Goal: Information Seeking & Learning: Learn about a topic

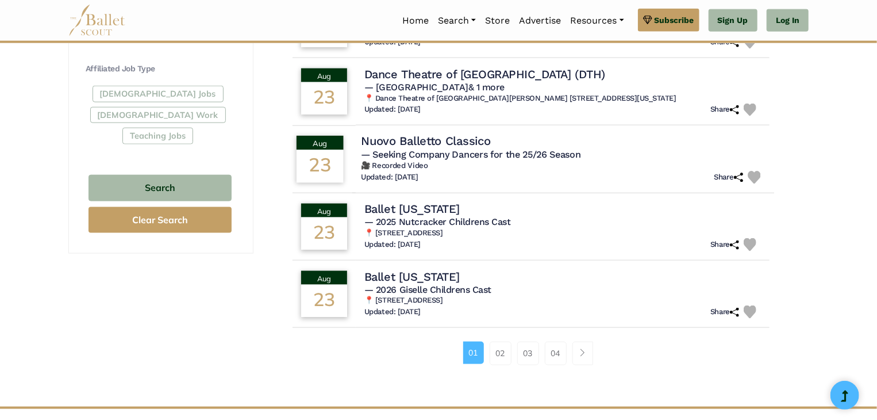
scroll to position [690, 0]
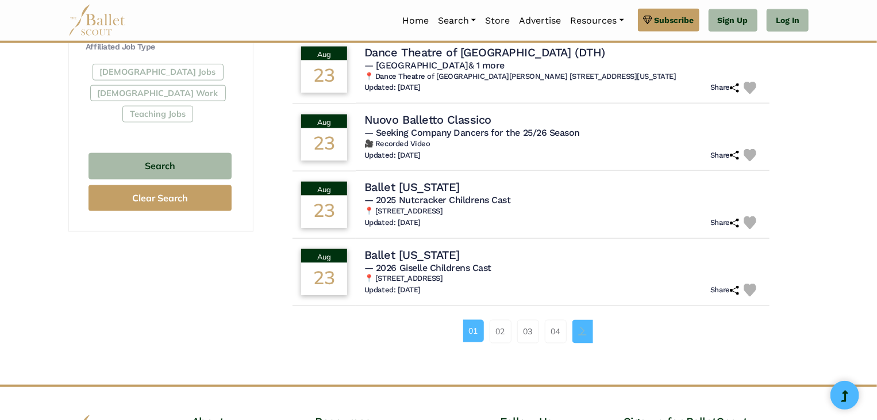
click at [584, 335] on link "Page navigation example" at bounding box center [583, 331] width 21 height 23
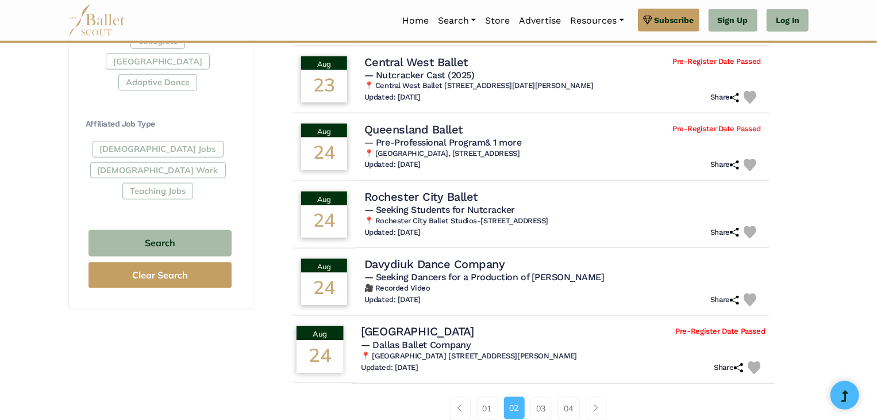
scroll to position [690, 0]
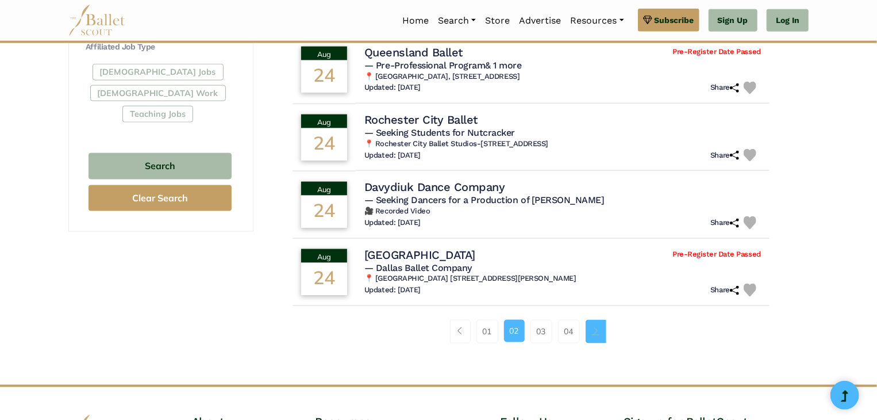
click at [602, 335] on link "Page navigation example" at bounding box center [596, 331] width 21 height 23
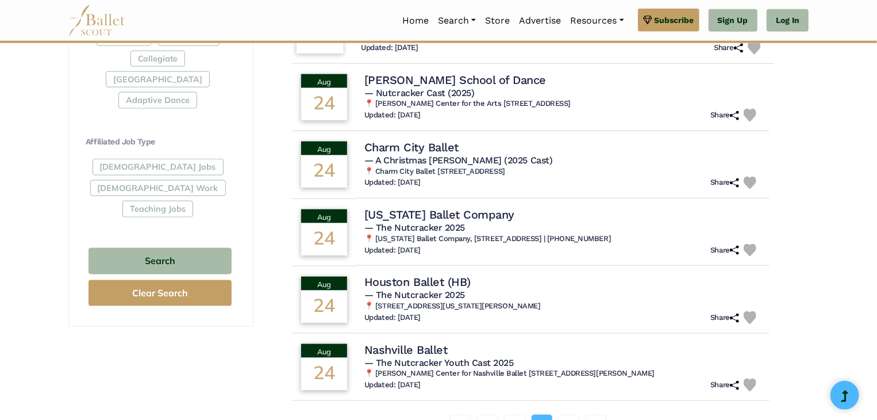
scroll to position [613, 0]
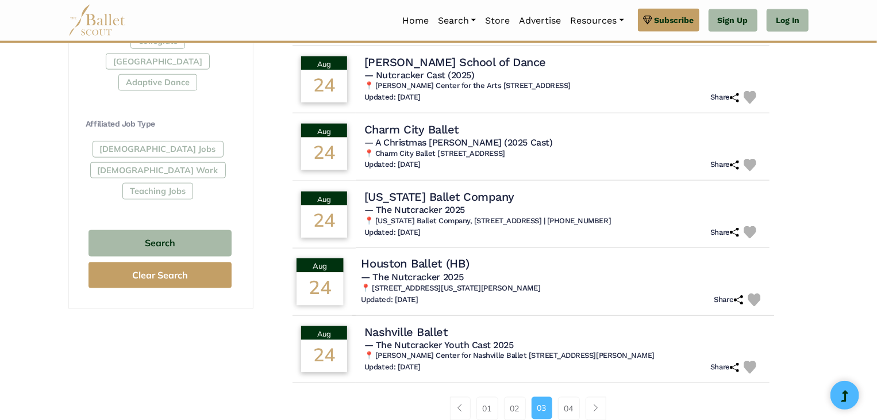
drag, startPoint x: 405, startPoint y: 267, endPoint x: 319, endPoint y: 285, distance: 87.9
drag, startPoint x: 319, startPoint y: 285, endPoint x: 642, endPoint y: 283, distance: 323.1
click at [642, 283] on h6 "📍 501 Texas Avenue at Smith Street Houston, TX 77002" at bounding box center [563, 288] width 405 height 10
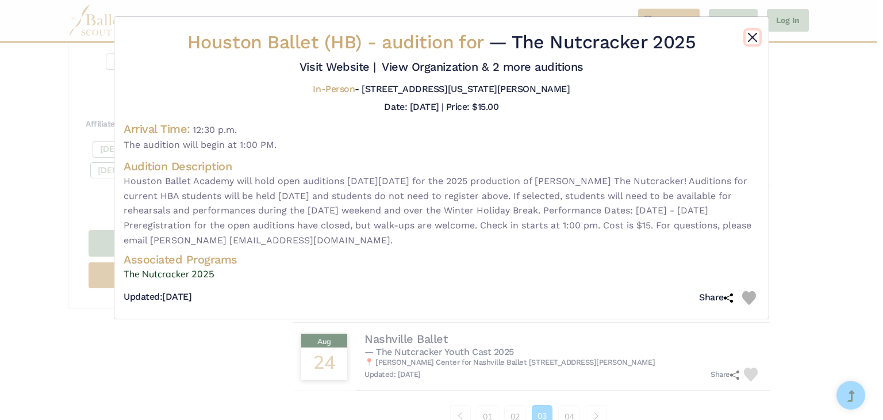
click at [752, 38] on button "Close" at bounding box center [753, 37] width 14 height 14
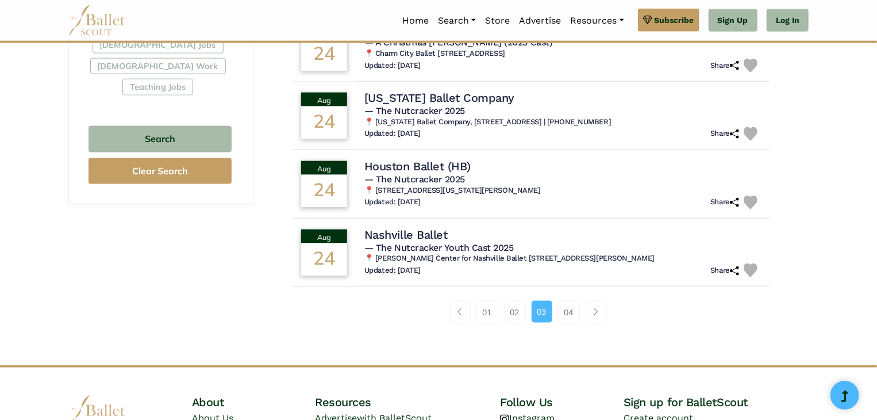
scroll to position [766, 0]
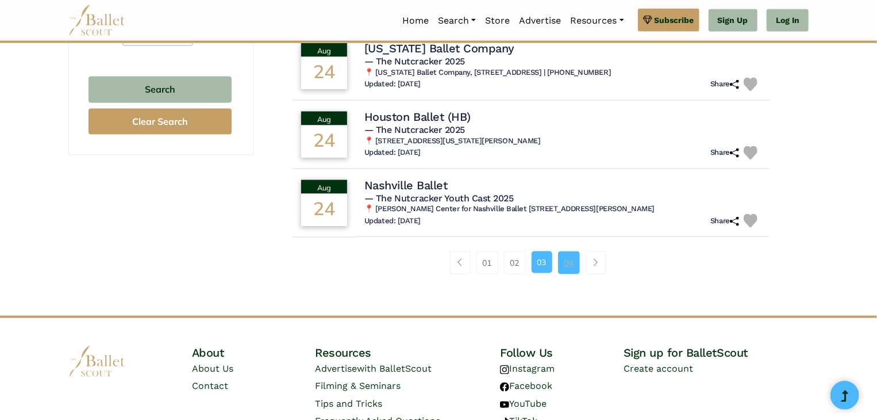
click at [566, 264] on link "04" at bounding box center [569, 262] width 22 height 23
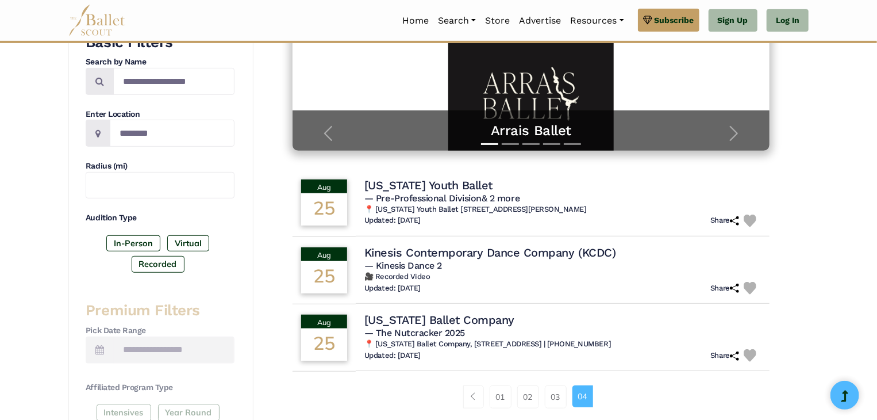
scroll to position [153, 0]
